Goal: Find specific page/section: Find specific page/section

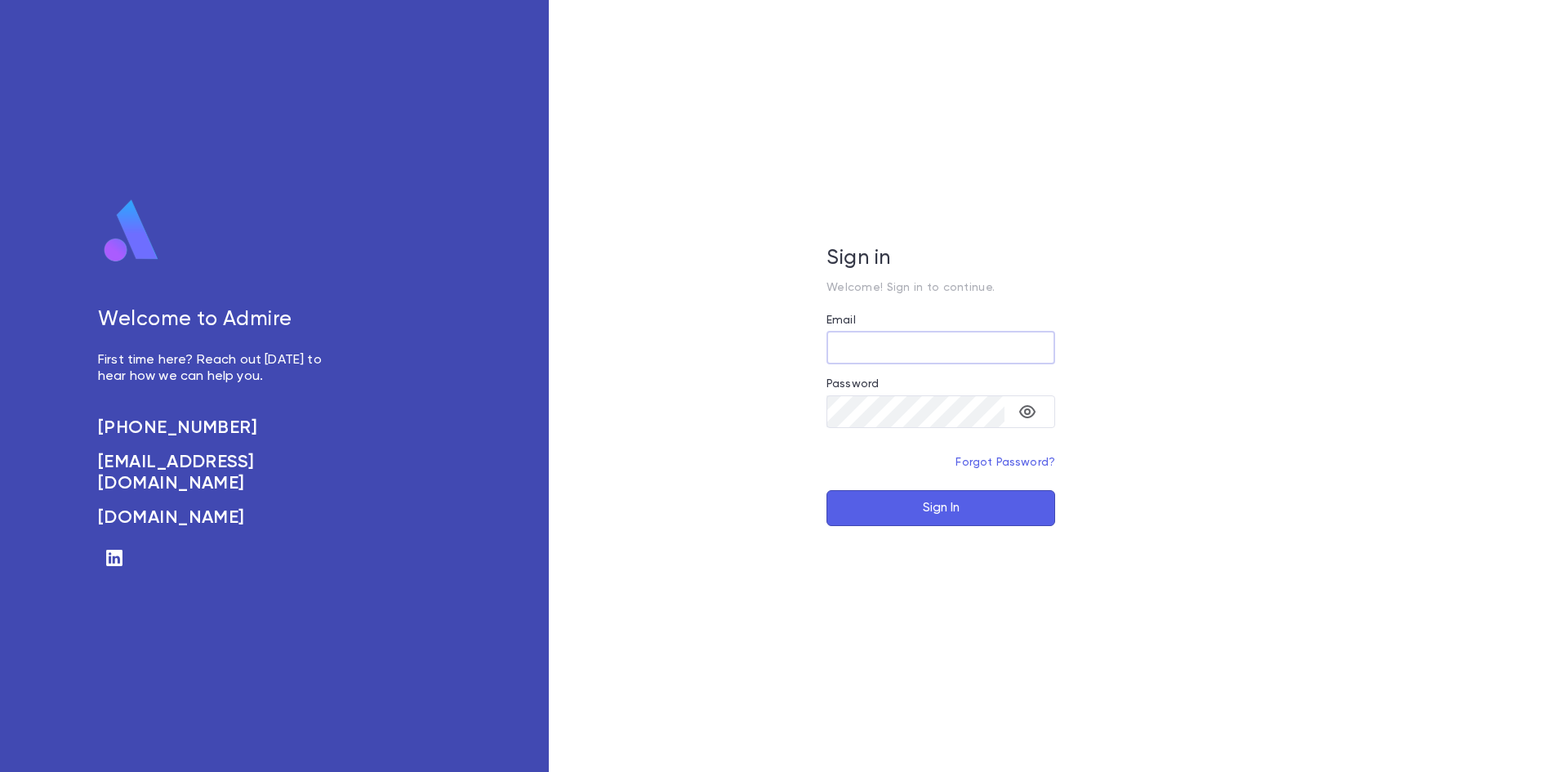
type input "**********"
click at [915, 517] on button "Sign In" at bounding box center [941, 508] width 229 height 36
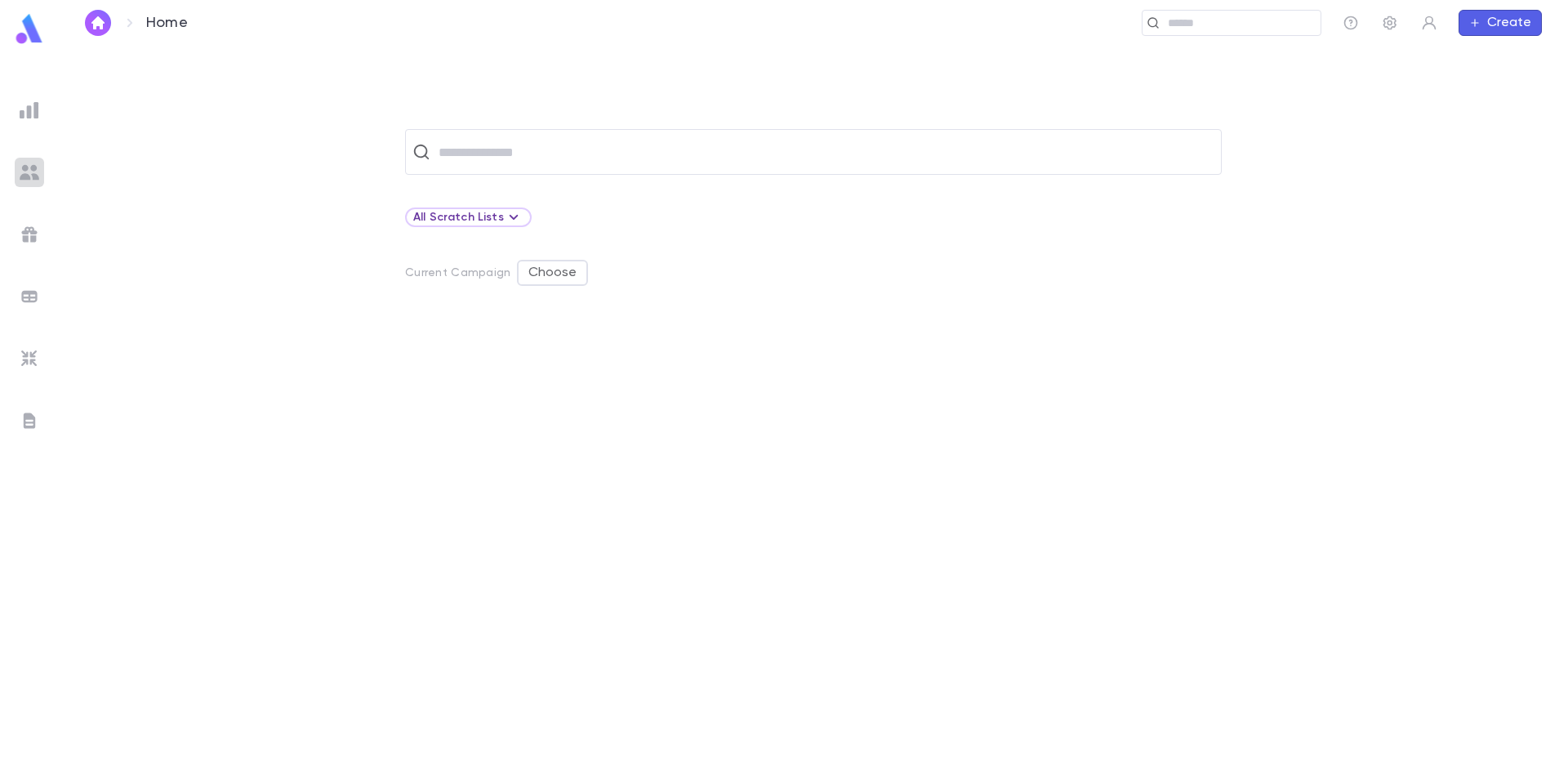
click at [31, 175] on img at bounding box center [29, 172] width 19 height 19
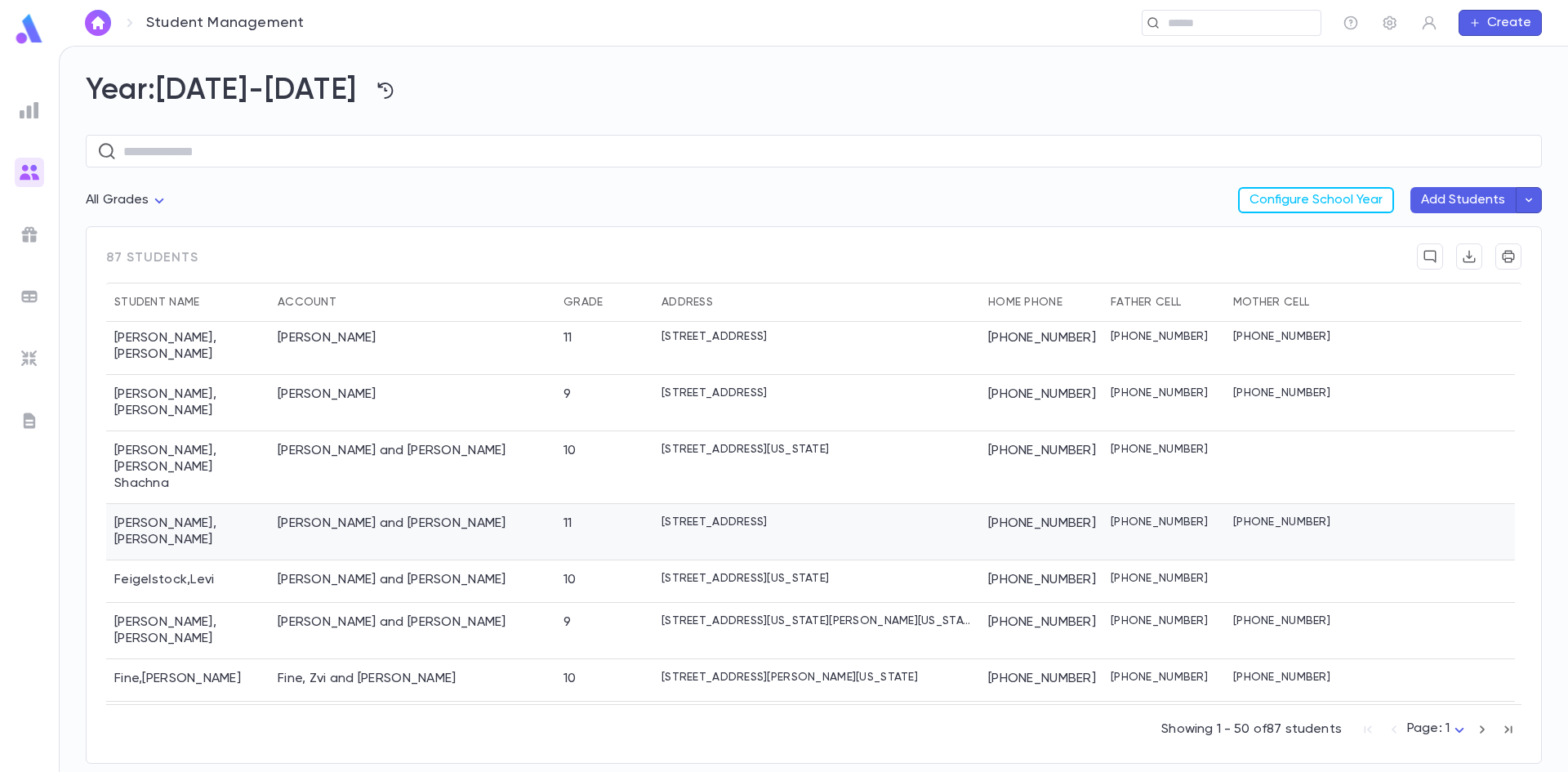
scroll to position [653, 0]
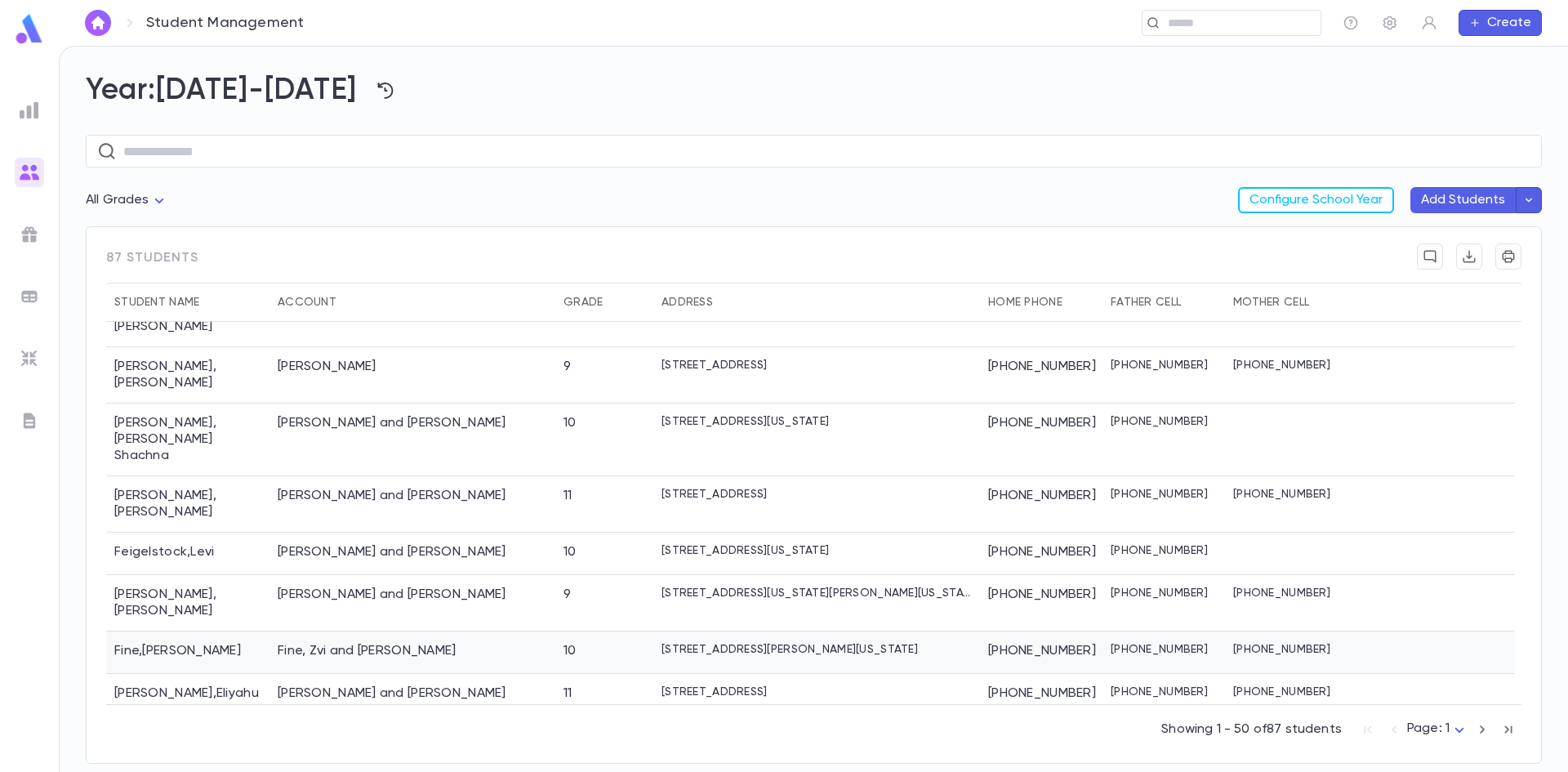
click at [316, 643] on div "Fine, Zvi and [PERSON_NAME]" at bounding box center [367, 650] width 179 height 16
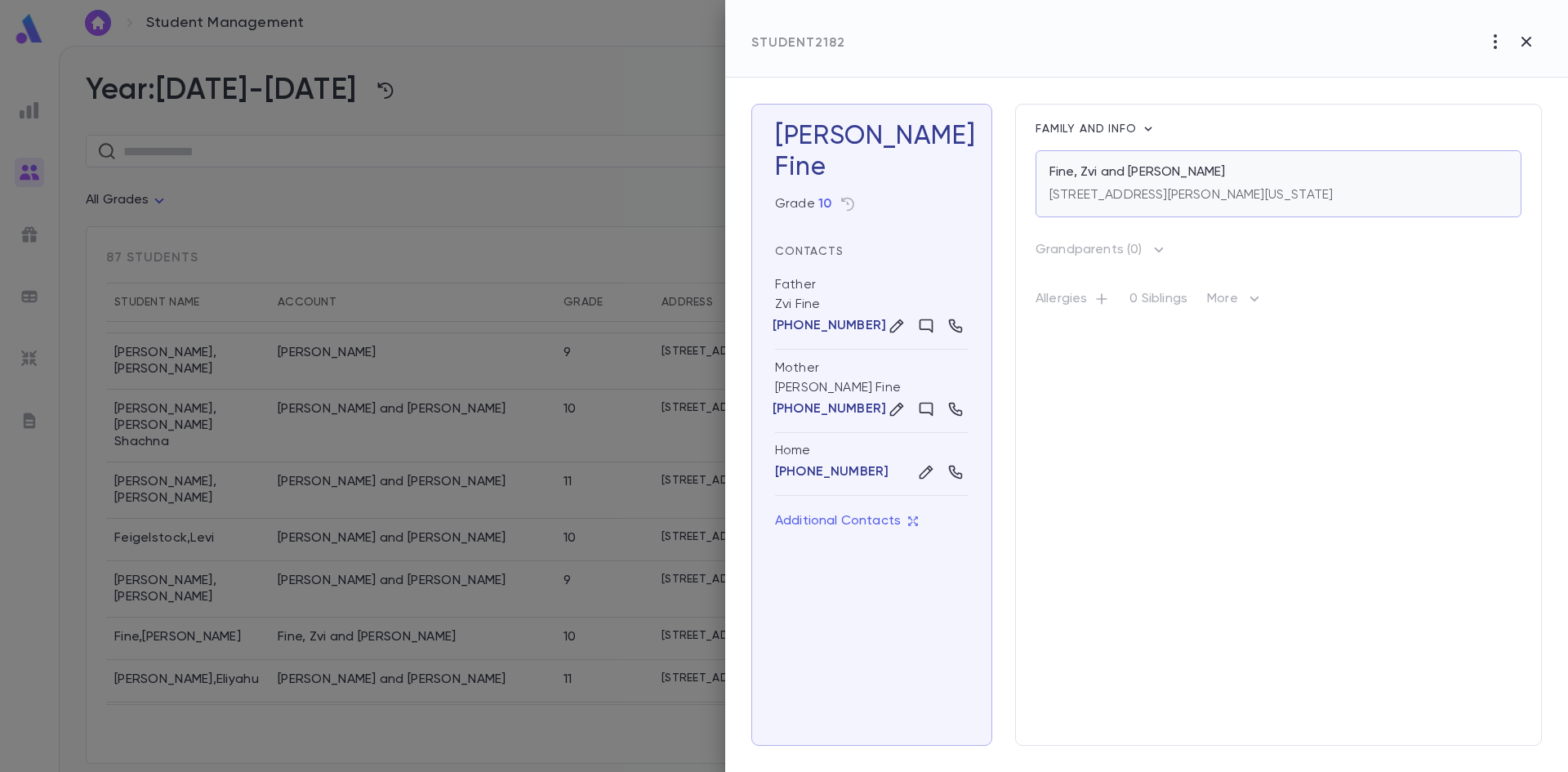
click at [1147, 179] on p "Fine, Zvi and [PERSON_NAME]" at bounding box center [1138, 172] width 176 height 16
